Goal: Information Seeking & Learning: Learn about a topic

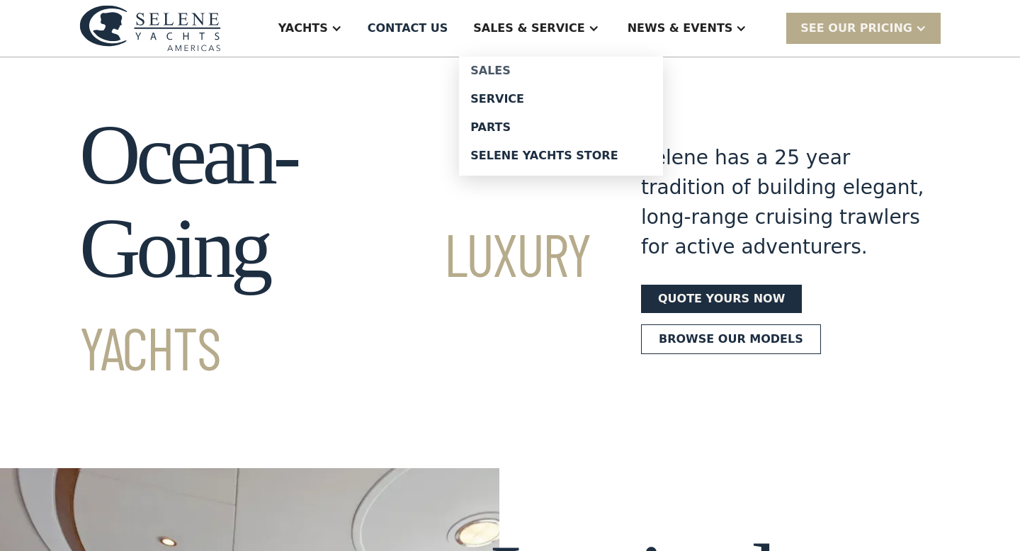
click at [545, 67] on div "Sales" at bounding box center [560, 70] width 181 height 11
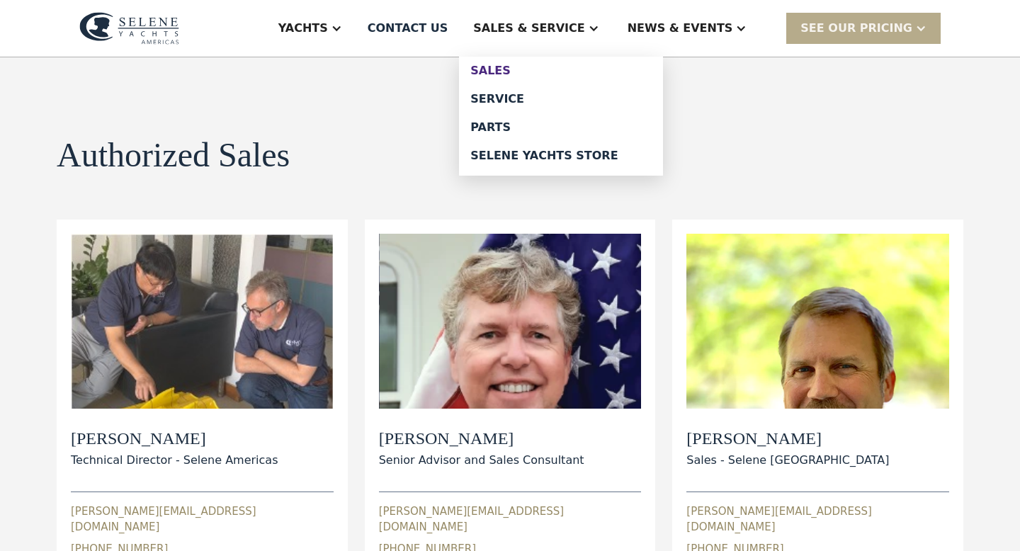
click at [545, 70] on div "Sales" at bounding box center [560, 70] width 181 height 11
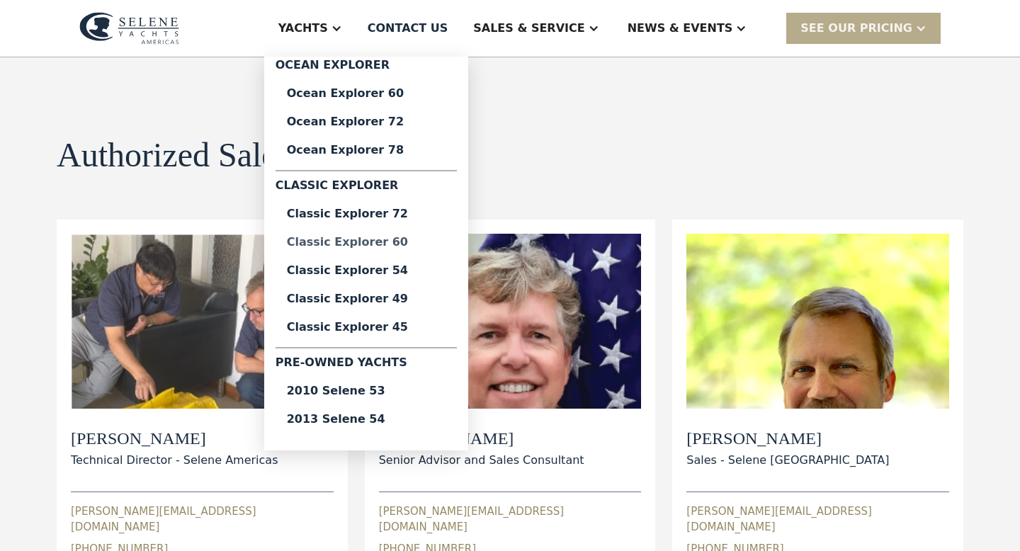
click at [385, 237] on div "Classic Explorer 60" at bounding box center [366, 242] width 159 height 11
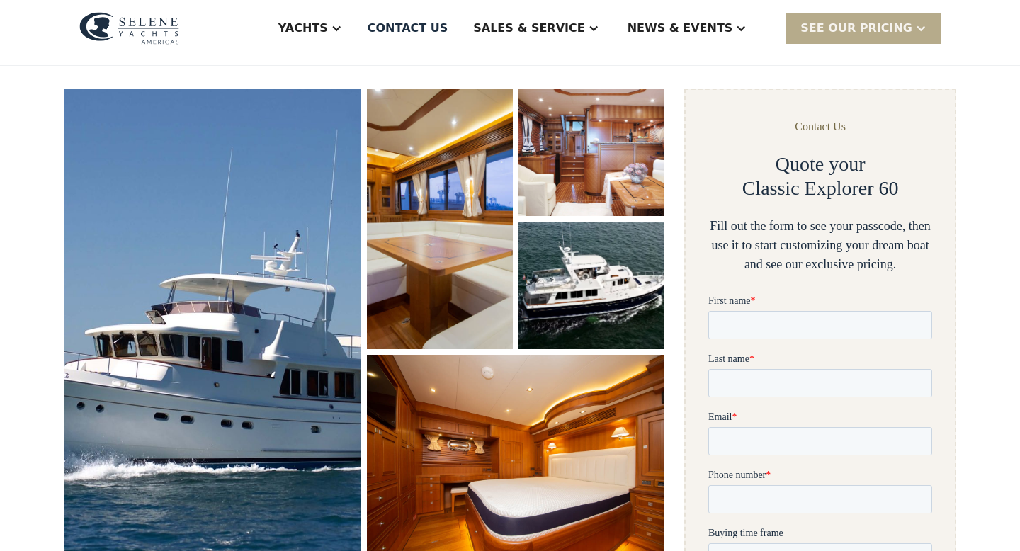
scroll to position [117, 0]
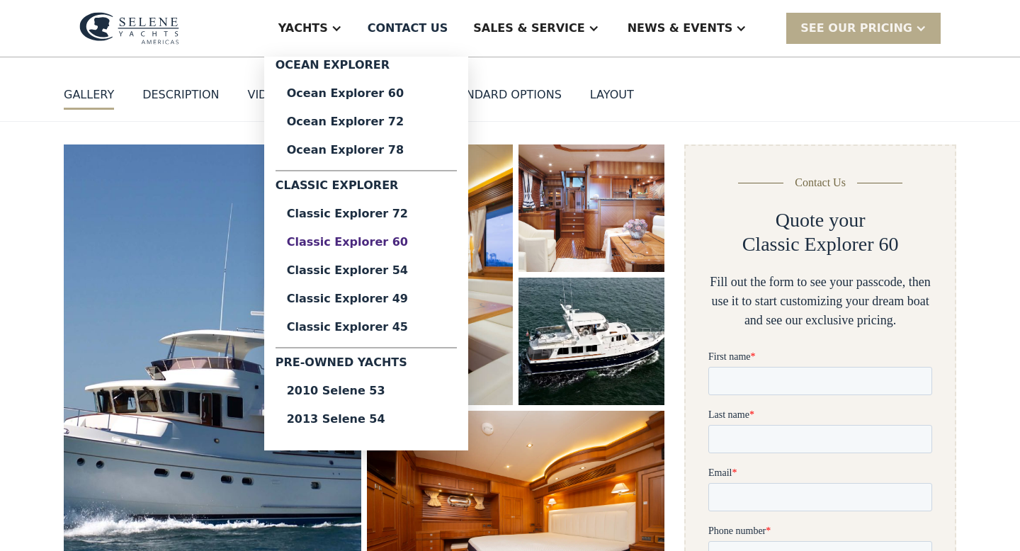
click at [374, 240] on div "Classic Explorer 60" at bounding box center [366, 242] width 159 height 11
